Goal: Task Accomplishment & Management: Use online tool/utility

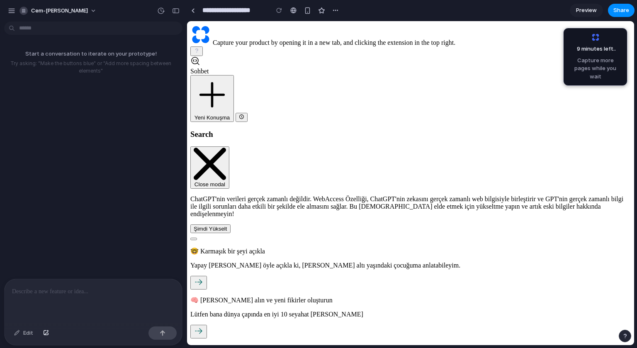
click at [46, 291] on p at bounding box center [93, 292] width 163 height 10
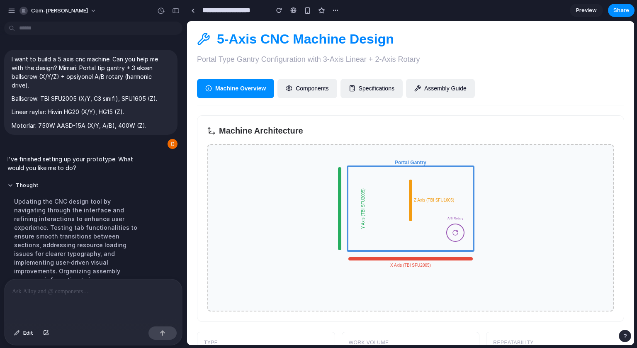
scroll to position [215, 0]
